Goal: Task Accomplishment & Management: Manage account settings

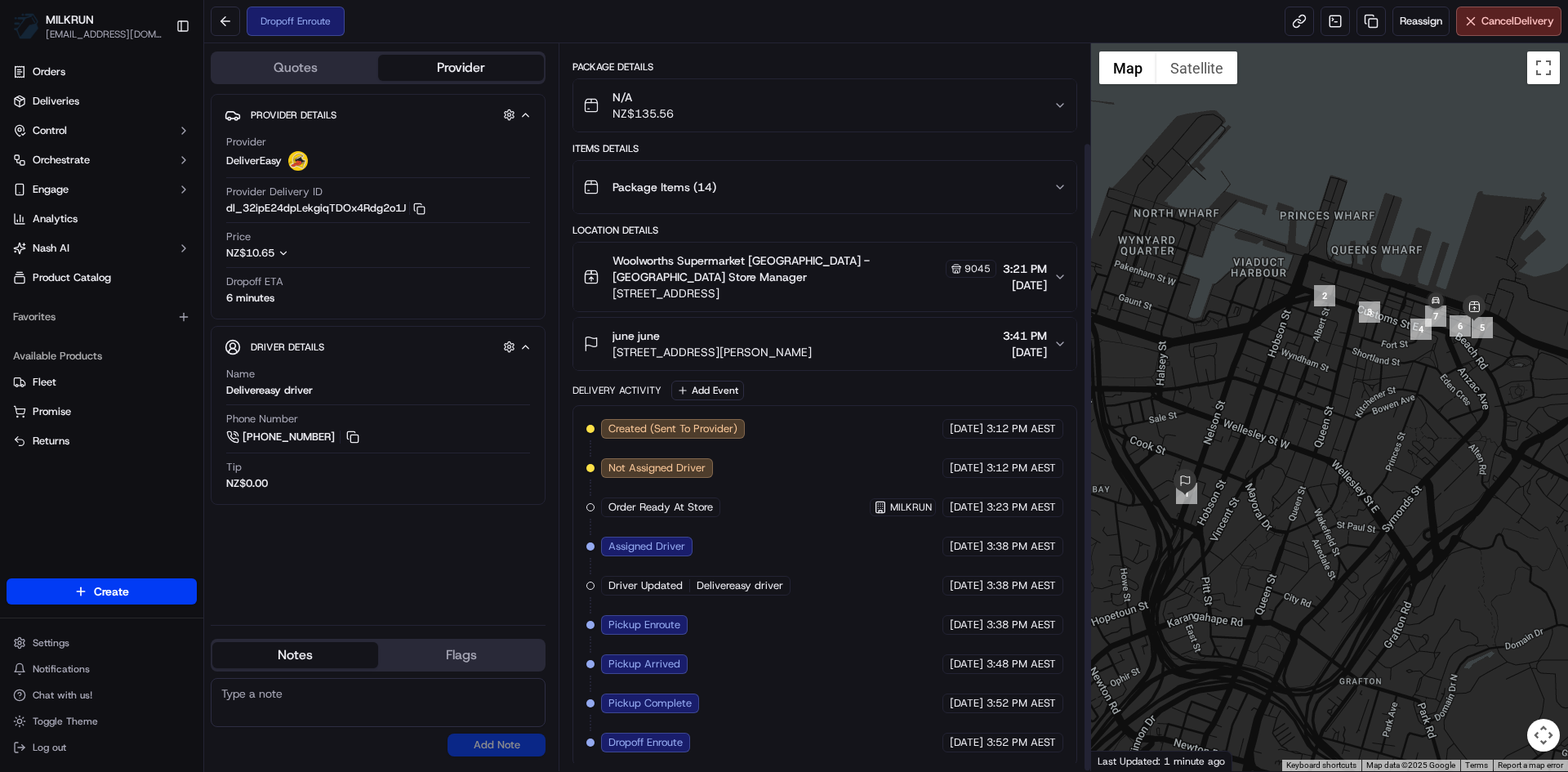
scroll to position [115, 0]
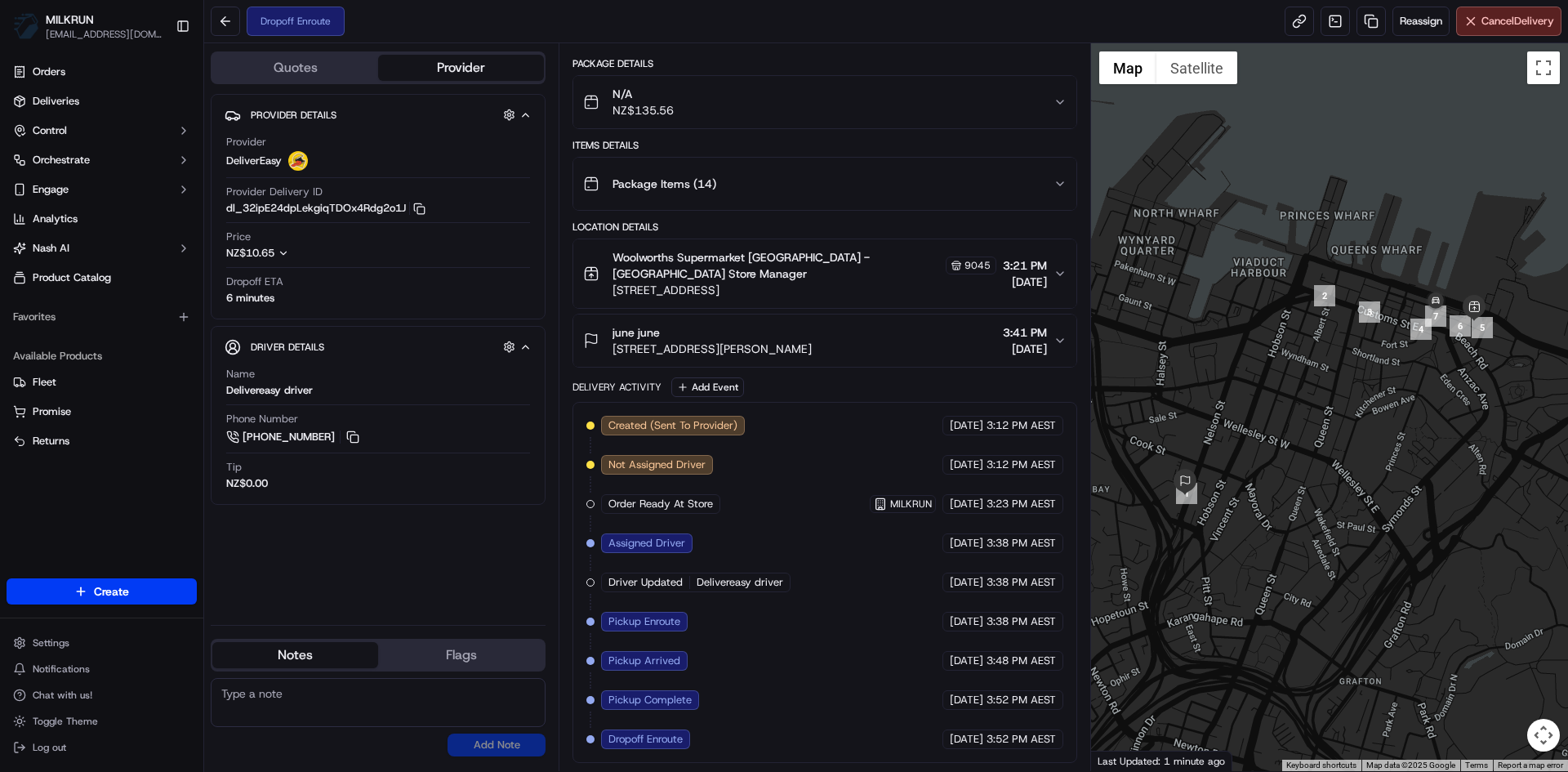
click at [258, 706] on textarea at bounding box center [378, 702] width 335 height 49
type textarea "can you please deliver this order ASAP, you have had it for 20 mins and custome…"
click at [507, 748] on button "Add Note" at bounding box center [497, 745] width 98 height 23
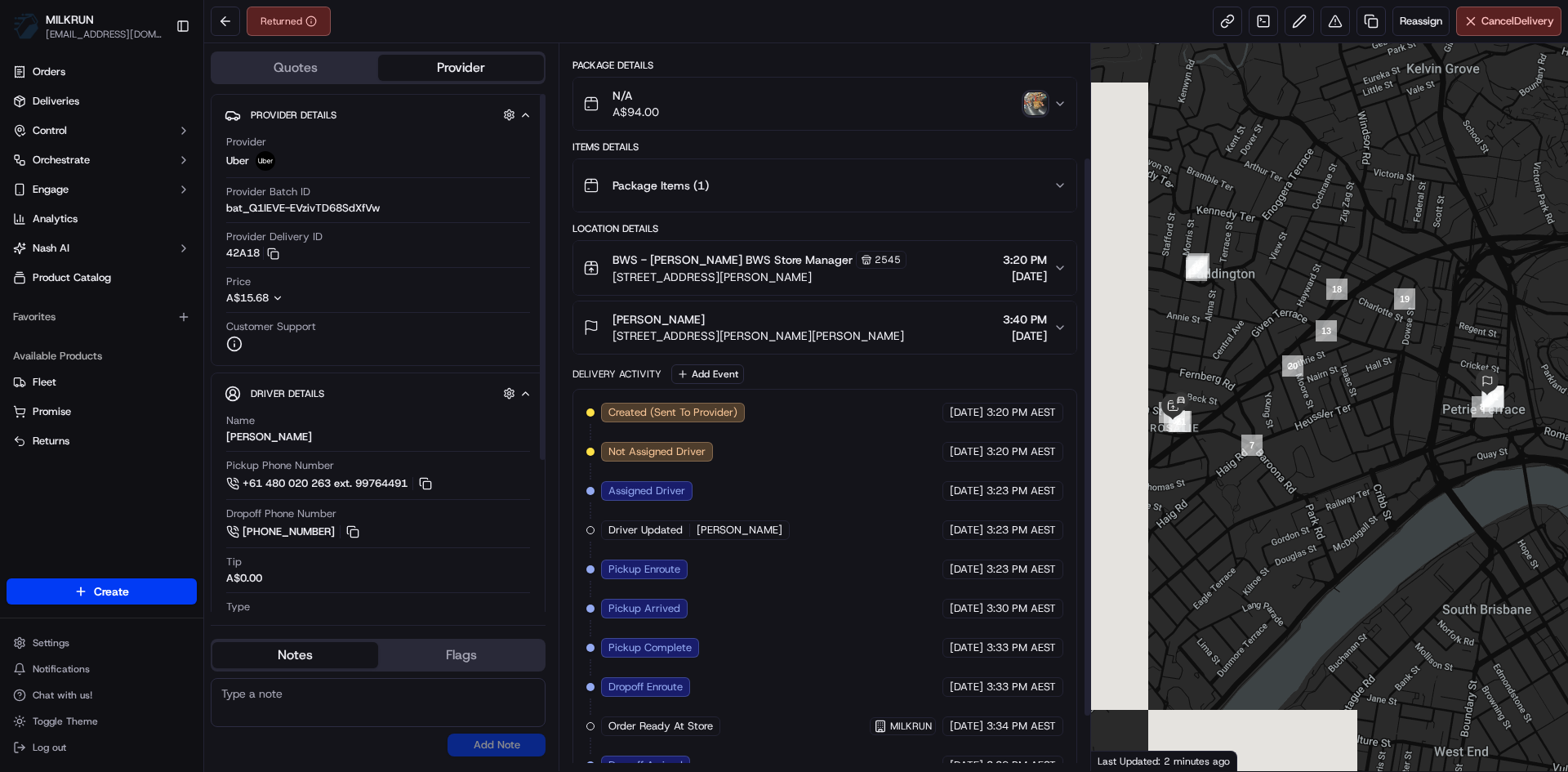
scroll to position [218, 0]
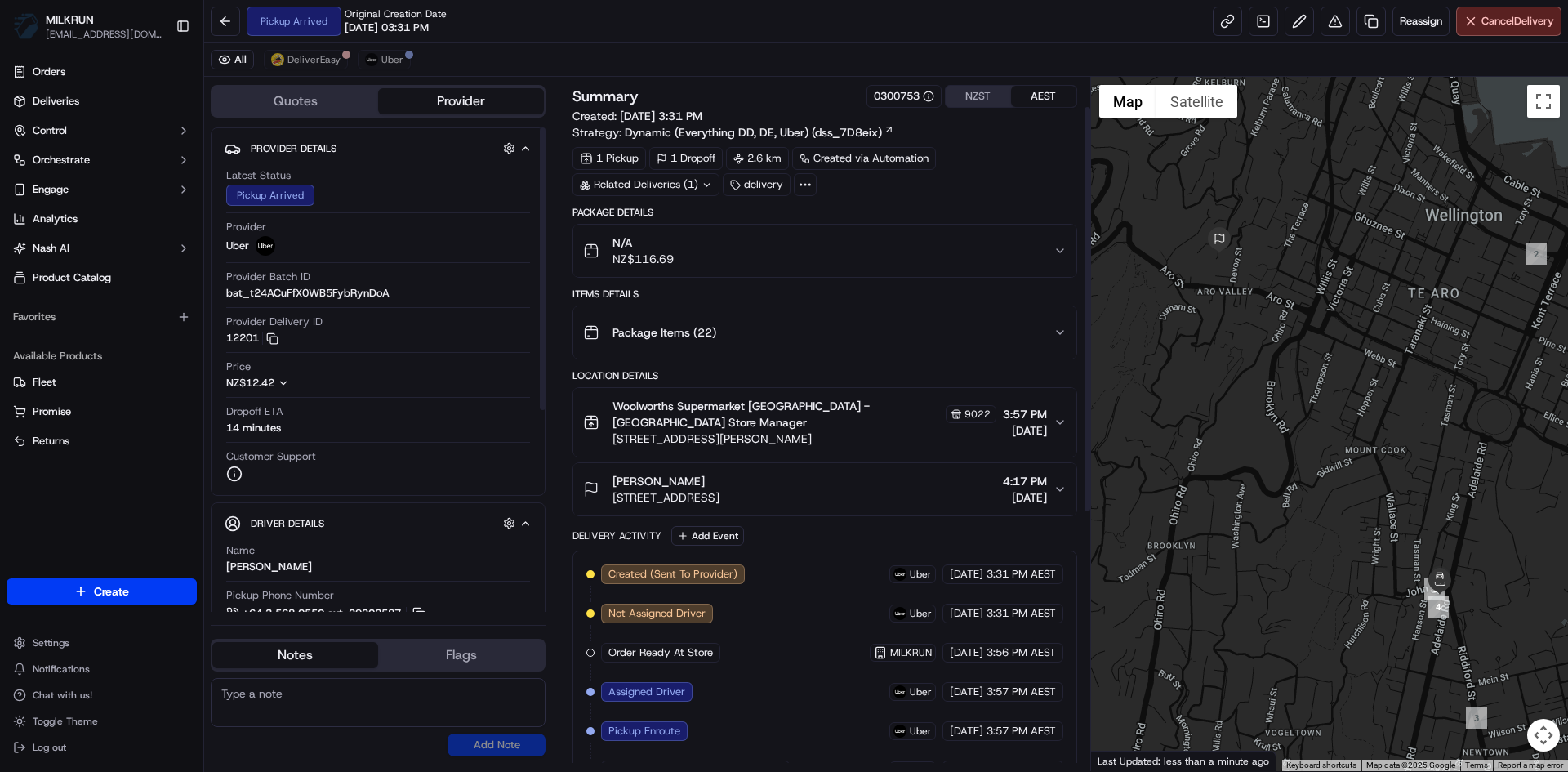
scroll to position [487, 0]
